Goal: Task Accomplishment & Management: Complete application form

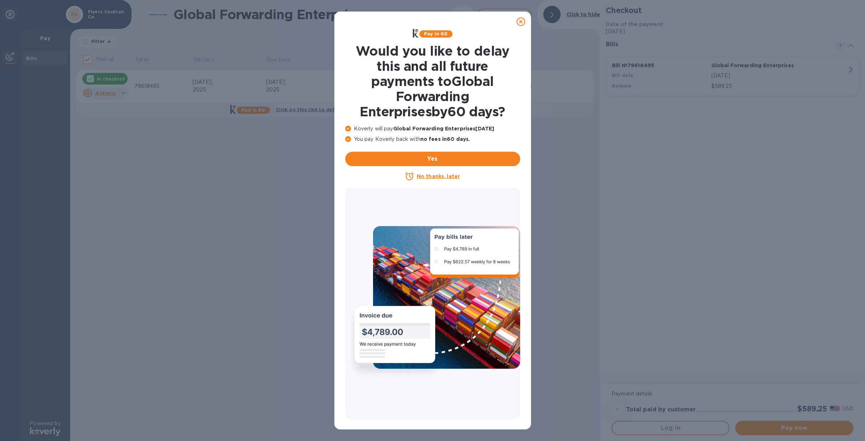
click at [436, 178] on u "No thanks, later" at bounding box center [438, 177] width 43 height 6
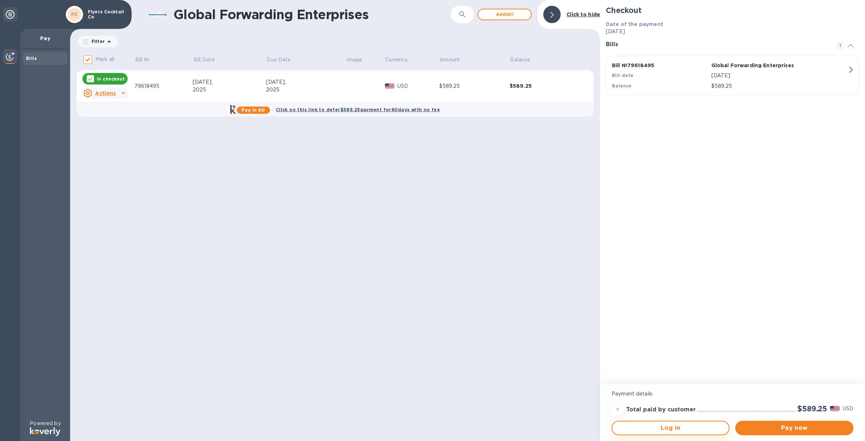
click at [673, 431] on span "Log in" at bounding box center [670, 428] width 105 height 9
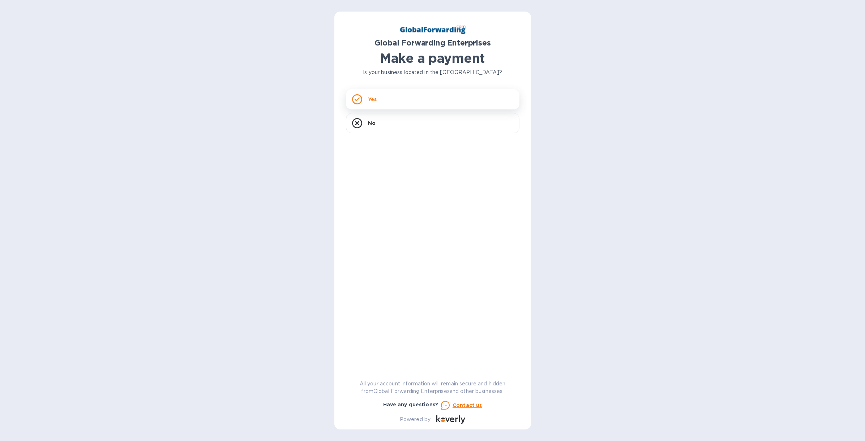
click at [422, 104] on div "Yes" at bounding box center [433, 99] width 174 height 20
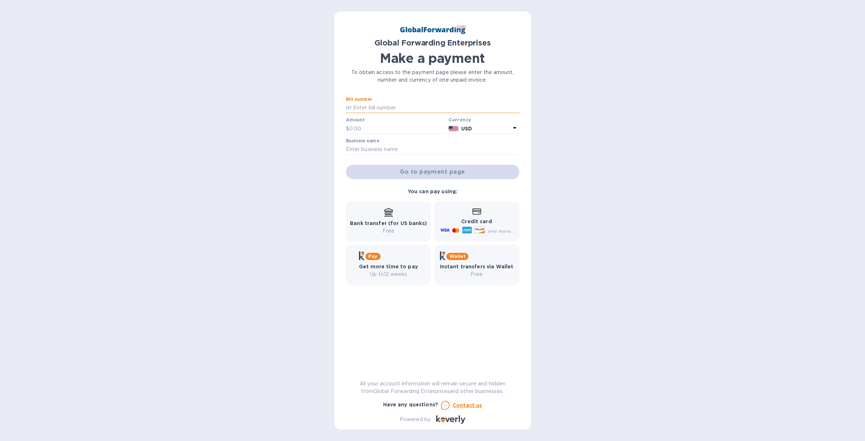
click at [396, 107] on input "text" at bounding box center [436, 108] width 168 height 11
drag, startPoint x: 386, startPoint y: 380, endPoint x: 381, endPoint y: 384, distance: 6.4
click at [386, 380] on p "All your account information will remain secure and hidden from Global Forwardi…" at bounding box center [433, 387] width 174 height 15
click at [383, 107] on input "text" at bounding box center [436, 108] width 168 height 11
type input "79536982"
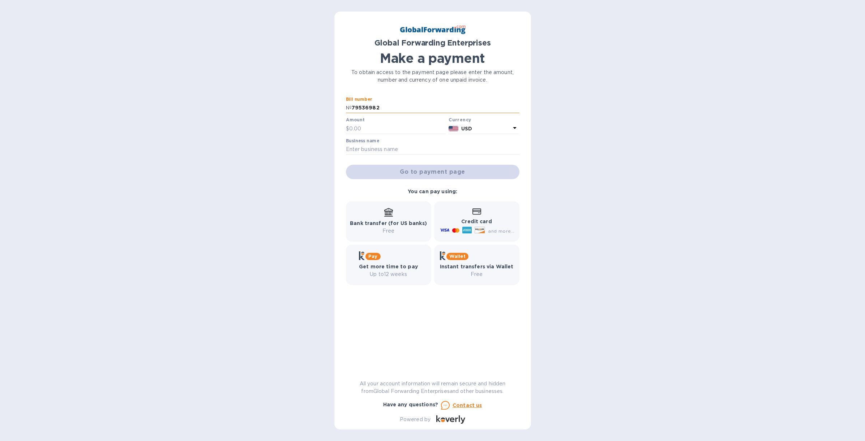
click at [379, 106] on input "79536982" at bounding box center [436, 108] width 168 height 11
click at [367, 106] on input "text" at bounding box center [436, 108] width 168 height 11
paste input "79618495"
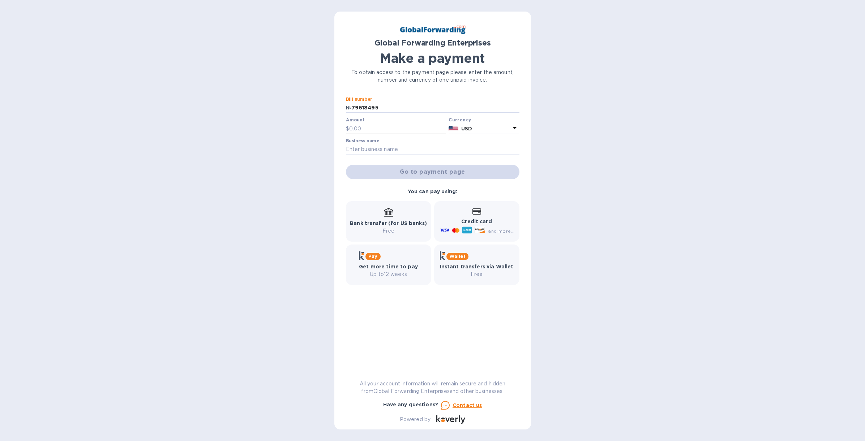
type input "79618495"
click at [365, 128] on input "text" at bounding box center [397, 128] width 97 height 11
click at [372, 129] on input "text" at bounding box center [397, 128] width 97 height 11
paste input "589.25"
type input "589.25"
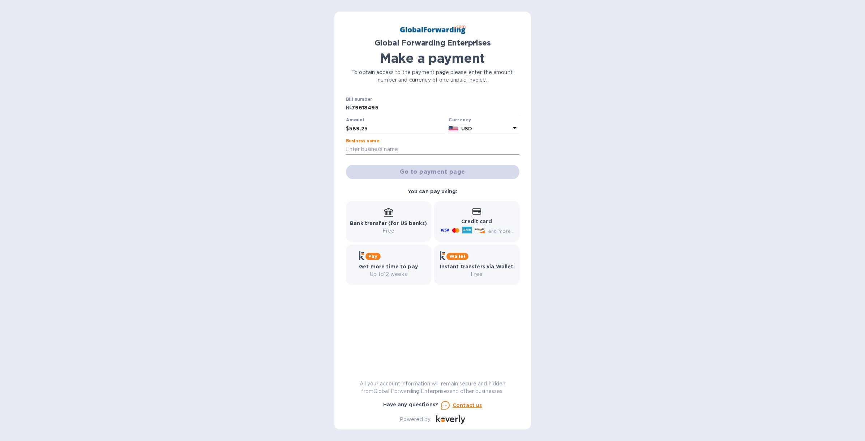
click at [437, 152] on input "text" at bounding box center [433, 149] width 174 height 11
type input "Flyers Cocktail Co"
click at [439, 172] on span "Go to payment page" at bounding box center [433, 172] width 162 height 9
